Goal: Use online tool/utility: Utilize a website feature to perform a specific function

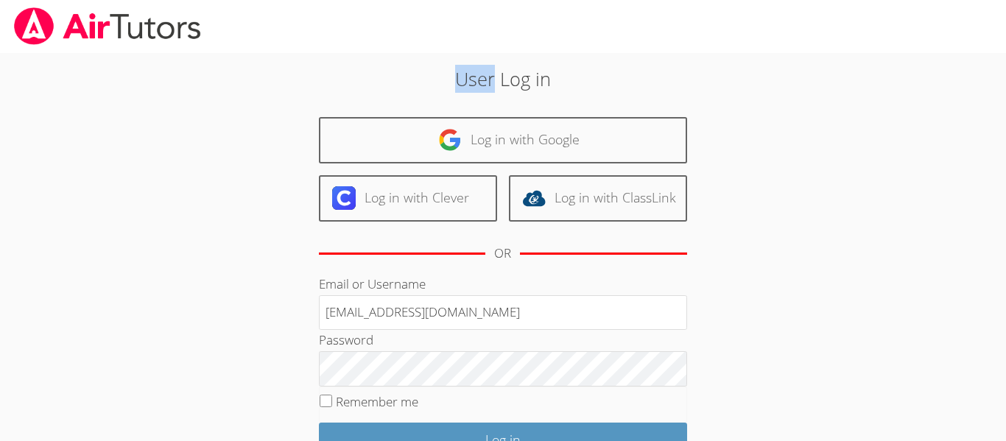
click at [957, 48] on div at bounding box center [503, 26] width 1006 height 53
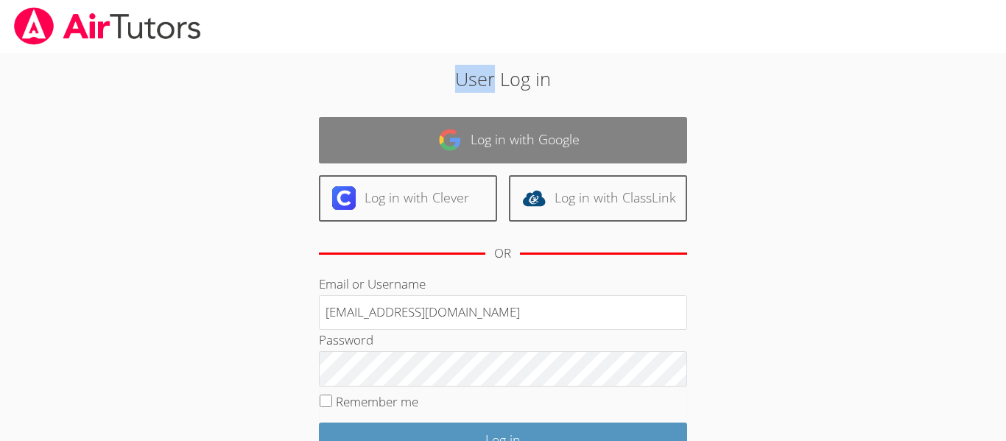
click at [631, 131] on link "Log in with Google" at bounding box center [503, 140] width 368 height 46
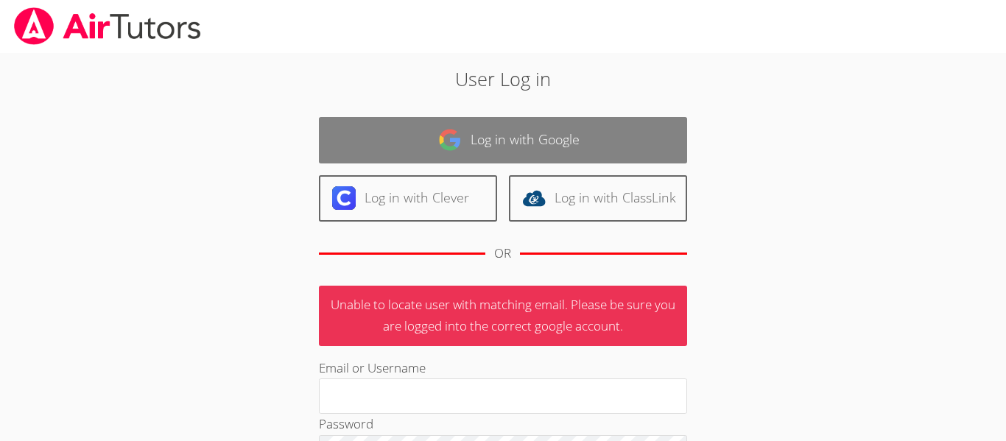
type input "[EMAIL_ADDRESS][DOMAIN_NAME]"
click at [527, 134] on link "Log in with Google" at bounding box center [503, 140] width 368 height 46
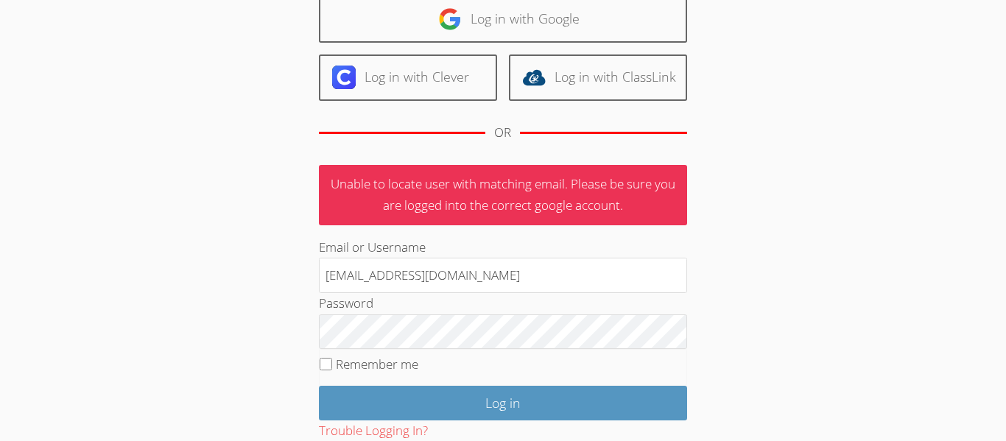
scroll to position [163, 0]
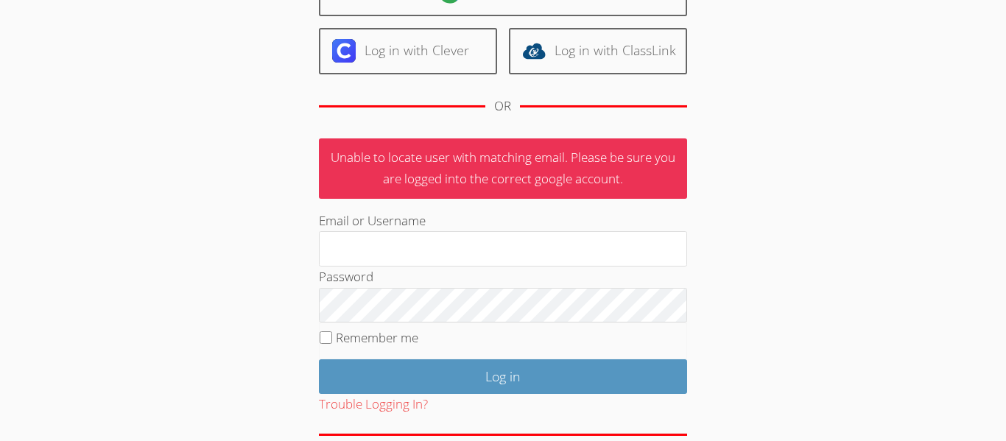
scroll to position [217, 0]
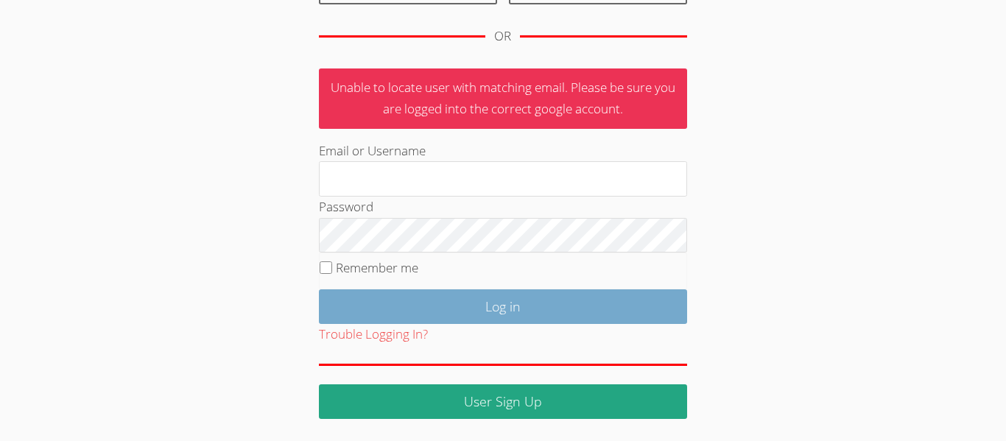
type input "[EMAIL_ADDRESS][DOMAIN_NAME]"
click at [477, 320] on input "Log in" at bounding box center [503, 306] width 368 height 35
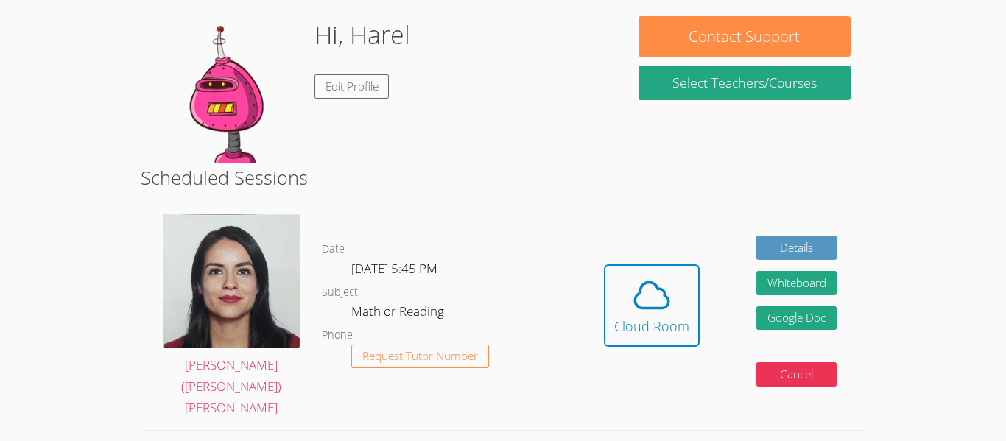
scroll to position [227, 0]
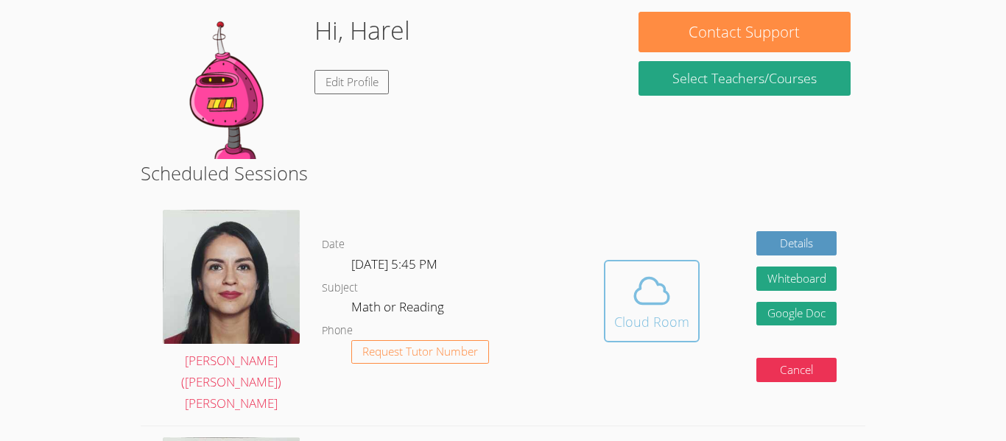
click at [619, 294] on span at bounding box center [651, 290] width 75 height 41
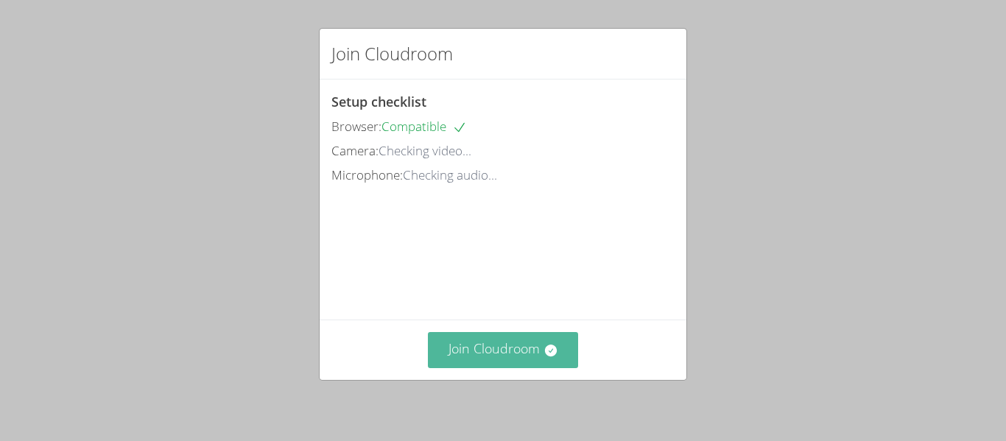
click at [541, 349] on button "Join Cloudroom" at bounding box center [503, 350] width 151 height 36
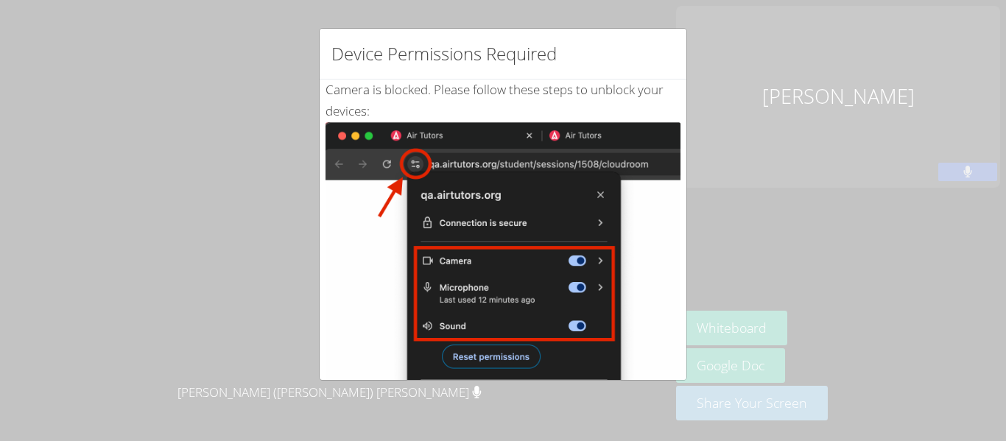
click at [464, 231] on img at bounding box center [503, 288] width 355 height 333
click at [788, 178] on div "Device Permissions Required Camera is blocked . Please follow these steps to un…" at bounding box center [503, 220] width 1006 height 441
click at [586, 84] on div "Camera is blocked . Please follow these steps to unblock your devices: Click th…" at bounding box center [503, 357] width 355 height 555
click at [479, 361] on img at bounding box center [503, 288] width 355 height 333
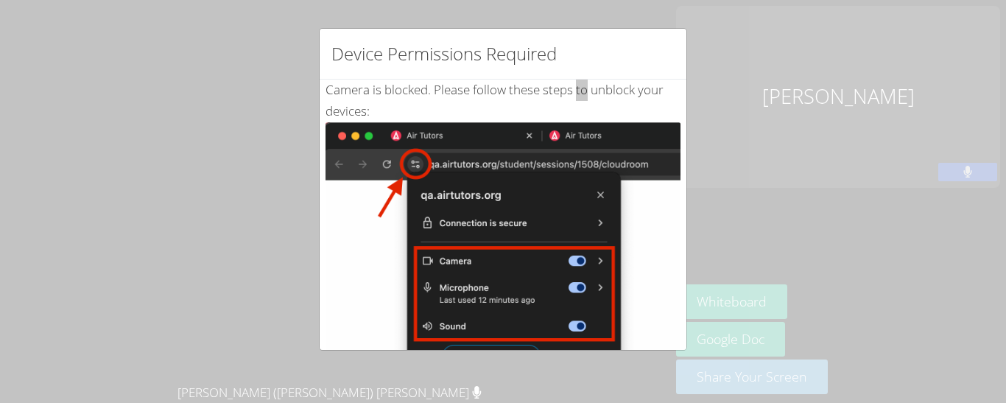
click at [542, 152] on img at bounding box center [503, 288] width 355 height 333
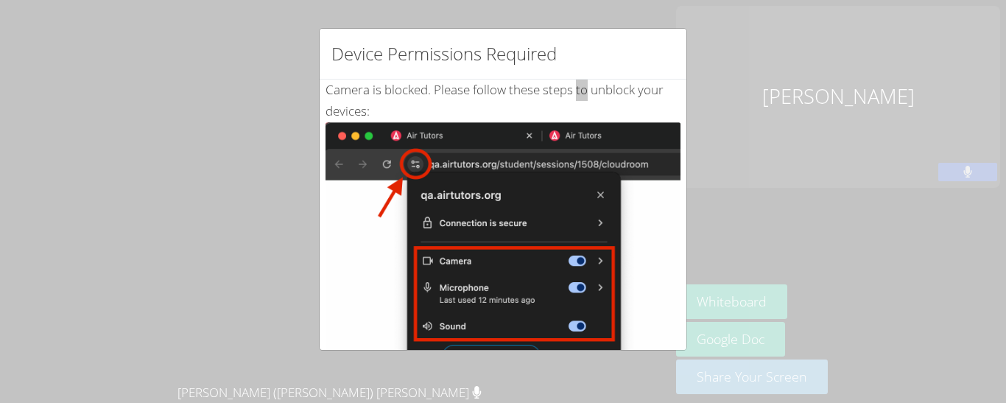
click at [542, 152] on img at bounding box center [503, 288] width 355 height 333
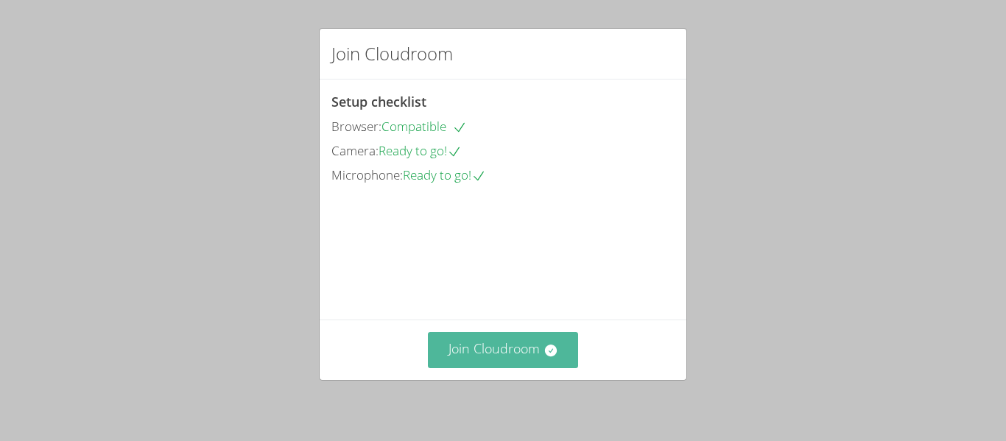
click at [483, 352] on button "Join Cloudroom" at bounding box center [503, 350] width 151 height 36
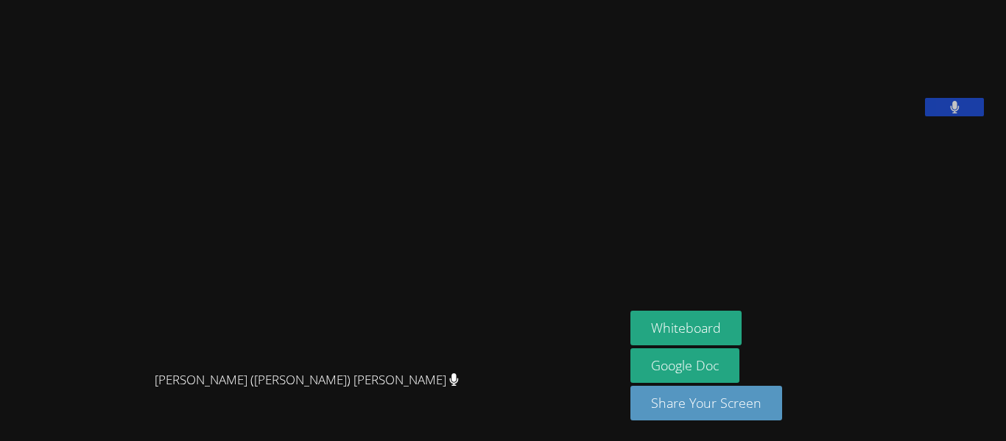
click at [423, 352] on video at bounding box center [312, 190] width 221 height 345
click at [710, 329] on button "Whiteboard" at bounding box center [685, 328] width 111 height 35
